Goal: Task Accomplishment & Management: Manage account settings

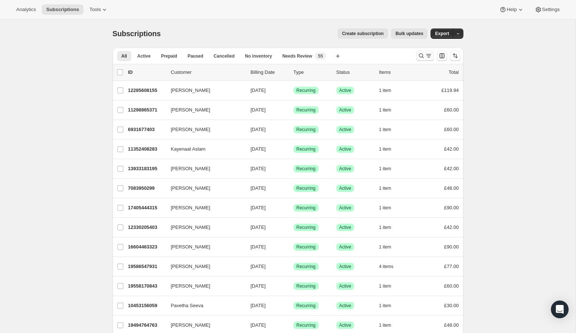
click at [418, 53] on icon "Search and filter results" at bounding box center [421, 55] width 7 height 7
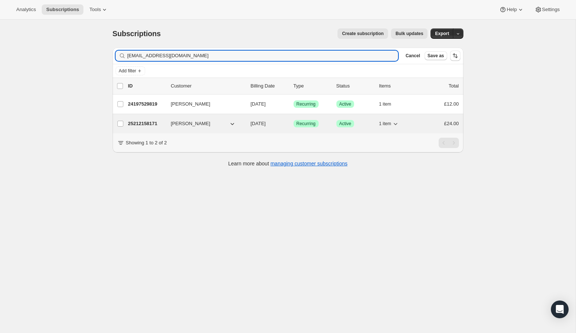
type input "safonova.angelina@gmail.com"
click at [140, 124] on p "25212158171" at bounding box center [146, 123] width 37 height 7
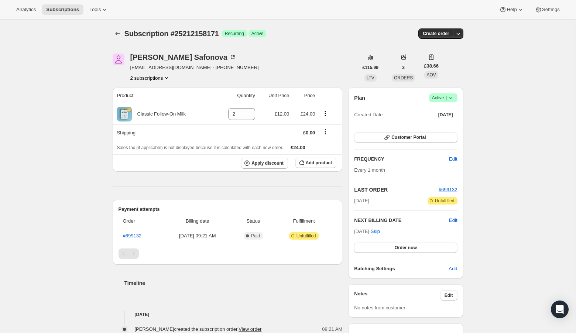
click at [170, 78] on icon "Product actions" at bounding box center [166, 77] width 7 height 7
click at [151, 89] on span "24197529819" at bounding box center [140, 92] width 30 height 6
